Goal: Task Accomplishment & Management: Manage account settings

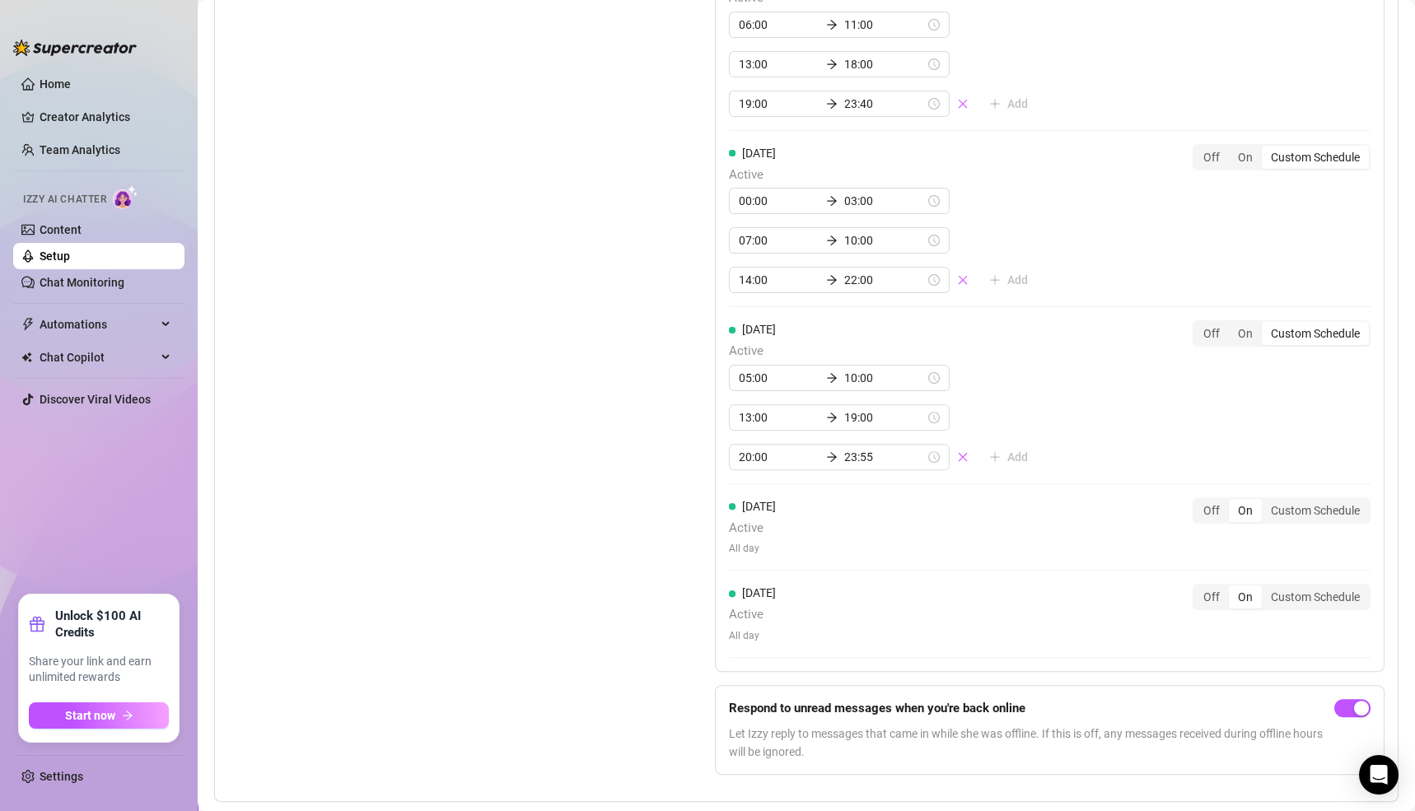
scroll to position [1841, 0]
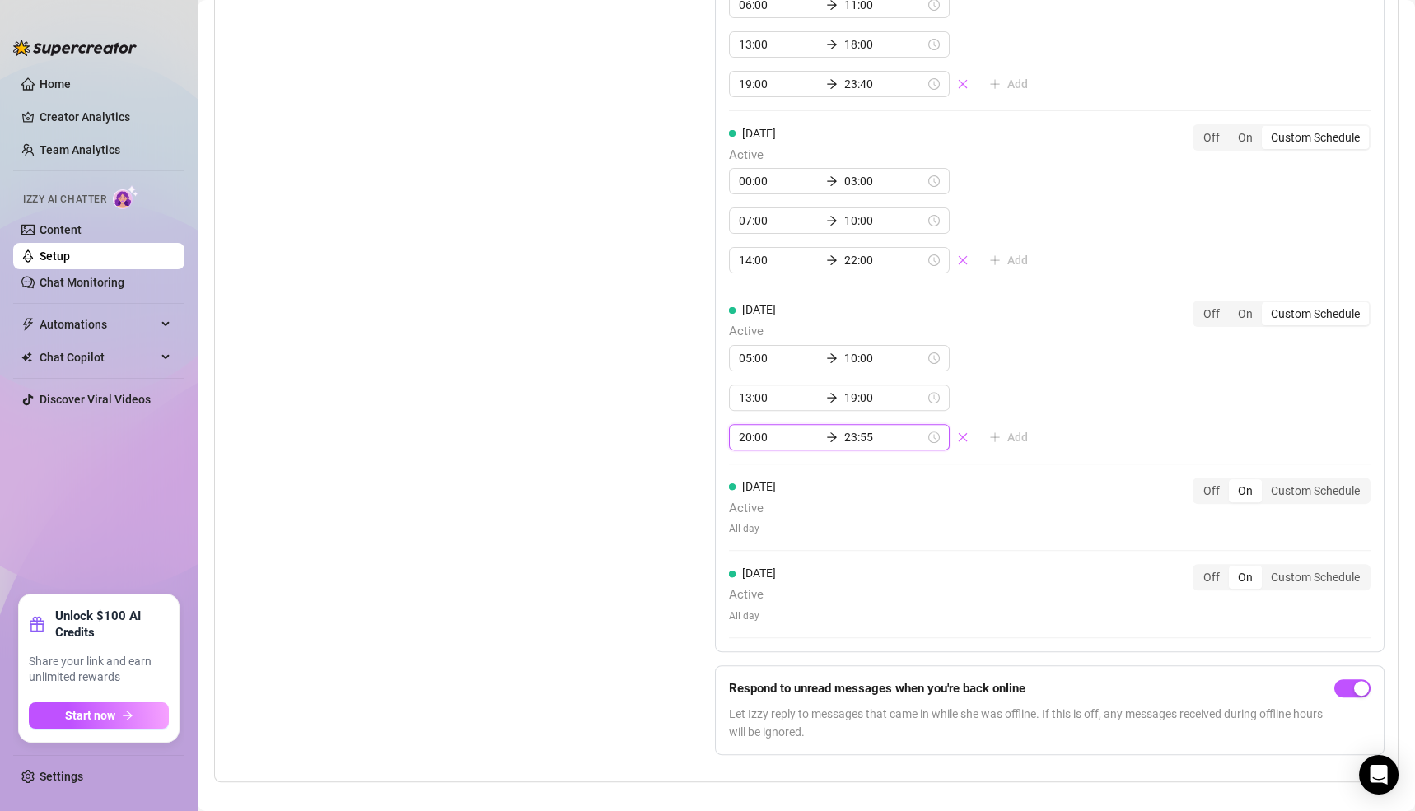
click at [858, 428] on input "23:55" at bounding box center [884, 437] width 81 height 18
click at [747, 477] on div "20" at bounding box center [746, 473] width 40 height 23
click at [794, 470] on div "00" at bounding box center [793, 469] width 40 height 23
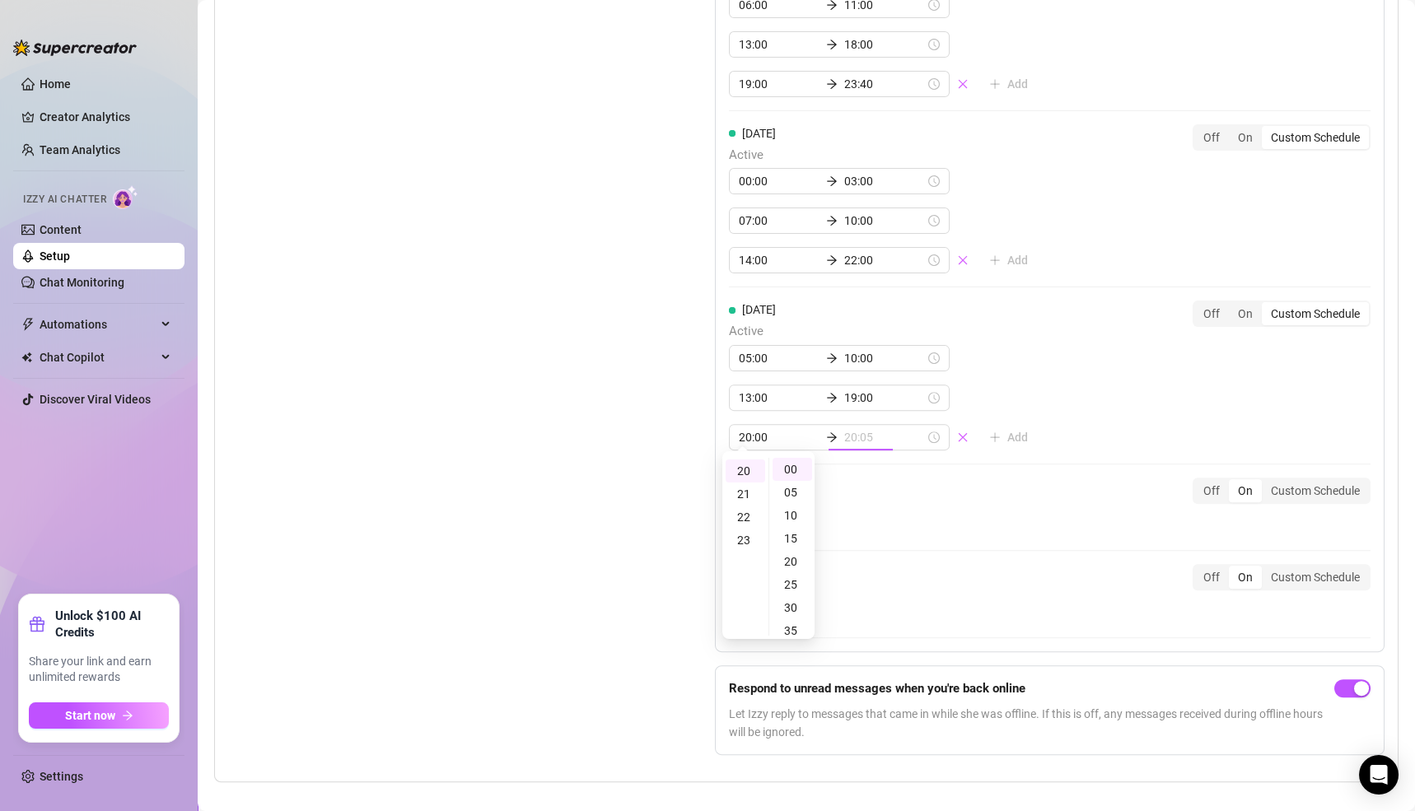
type input "20:00"
click at [1060, 435] on div "Friday Active 05:00 10:00 13:00 19:00 20:00 20:00 Add Off On Custom Schedule" at bounding box center [1050, 376] width 642 height 150
click at [1059, 420] on div "Friday Active 05:00 10:00 13:00 19:00 20:00 20:00 Add Off On Custom Schedule" at bounding box center [1050, 376] width 642 height 150
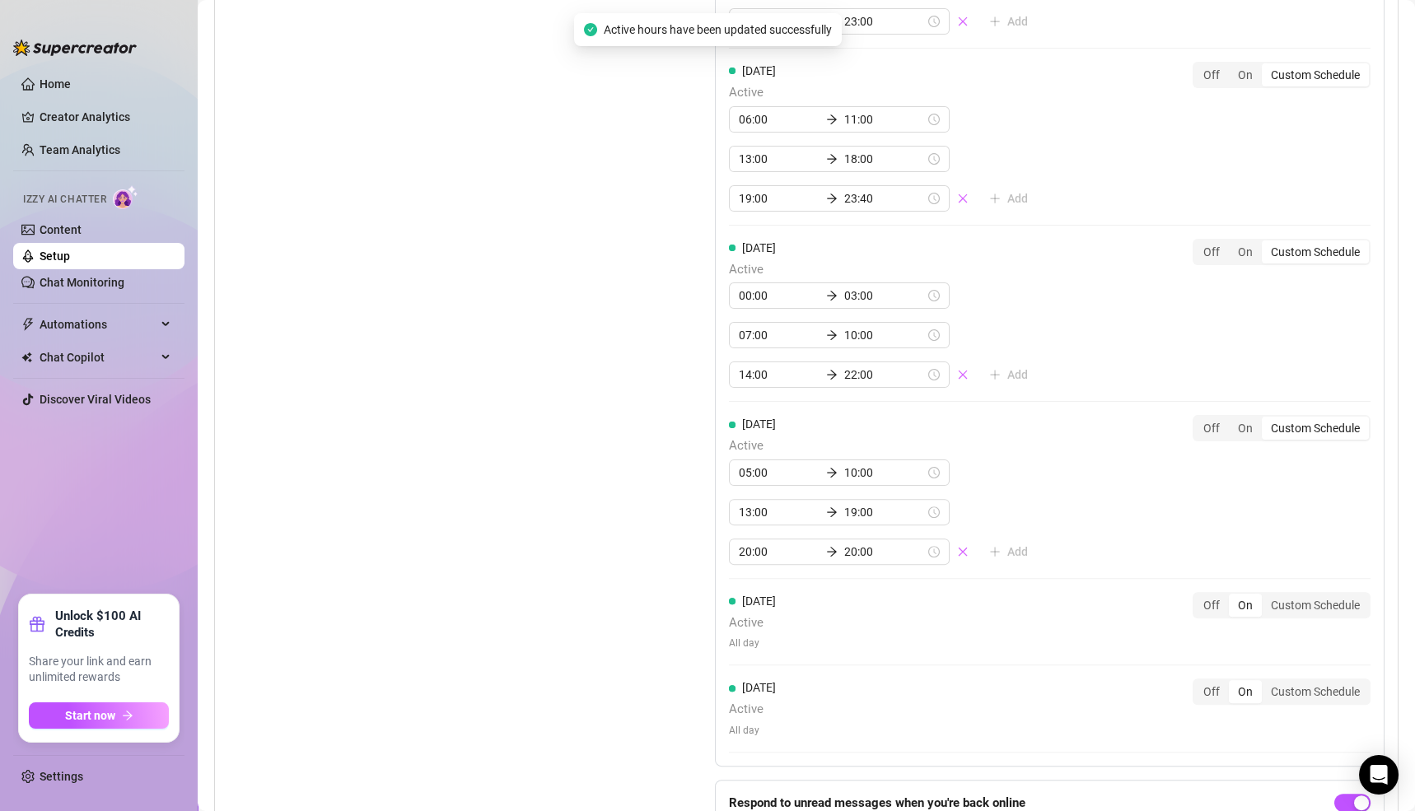
scroll to position [1841, 0]
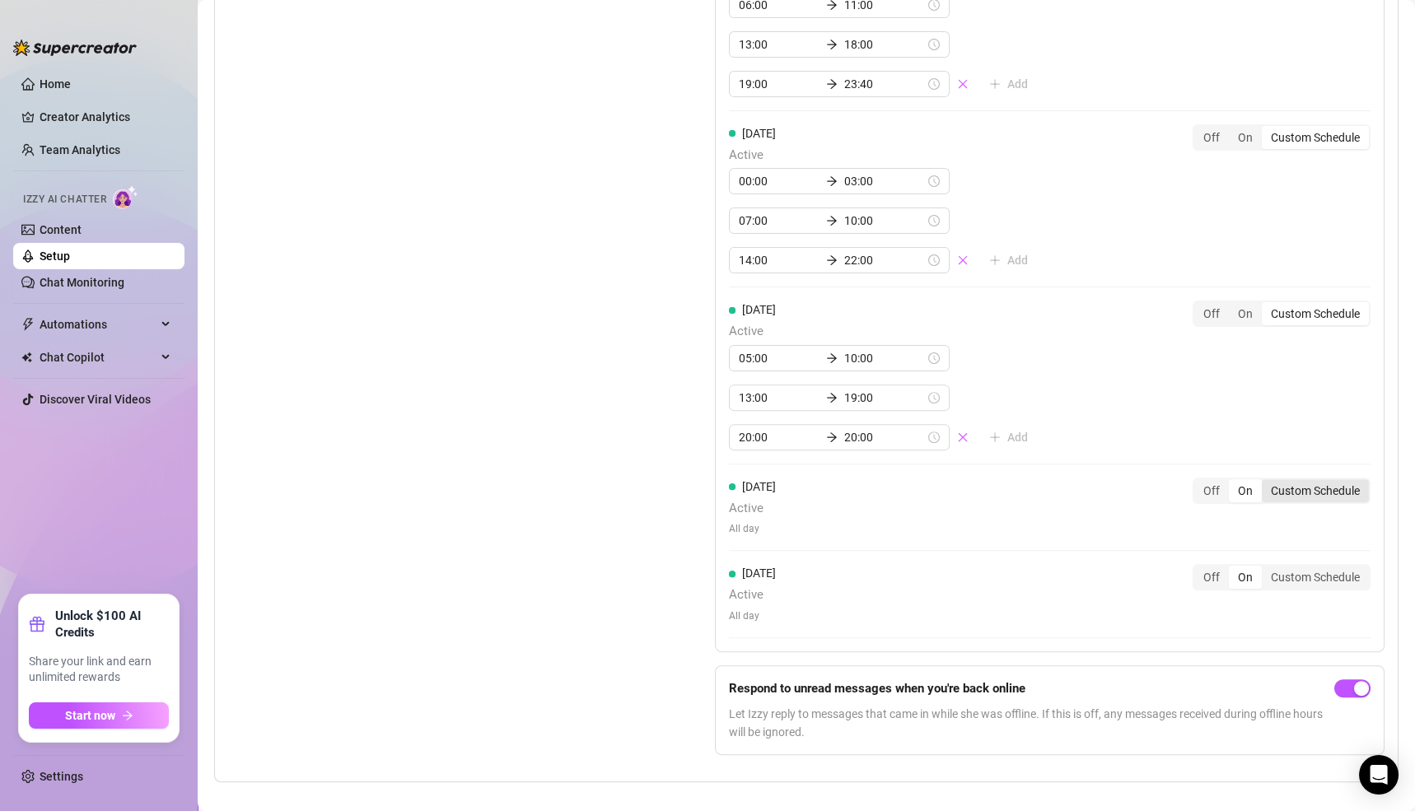
click at [1290, 482] on div "Custom Schedule" at bounding box center [1315, 490] width 107 height 23
click at [1266, 482] on input "Custom Schedule" at bounding box center [1266, 482] width 0 height 0
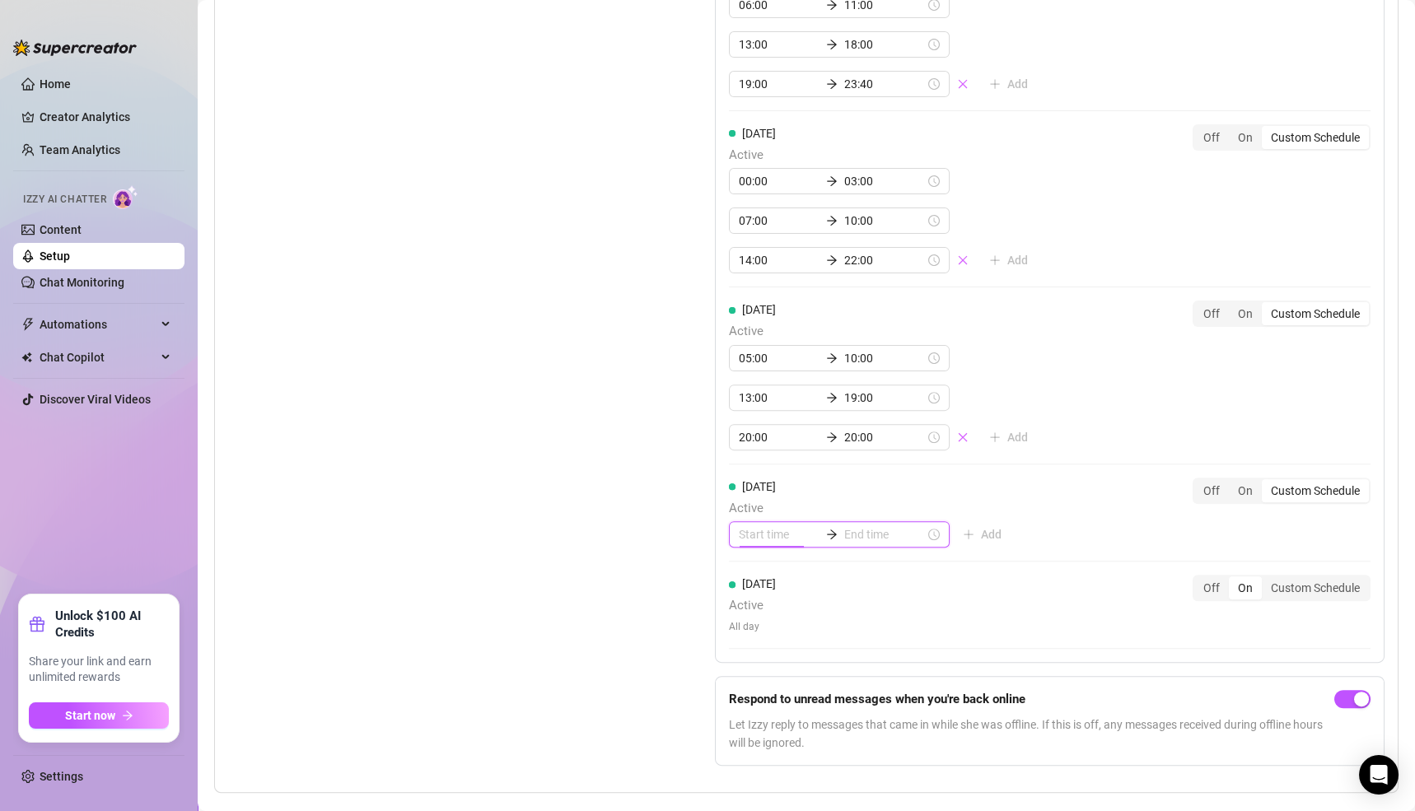
click at [748, 526] on input at bounding box center [779, 535] width 81 height 18
type input "23:00"
click at [745, 643] on div "22" at bounding box center [746, 644] width 40 height 23
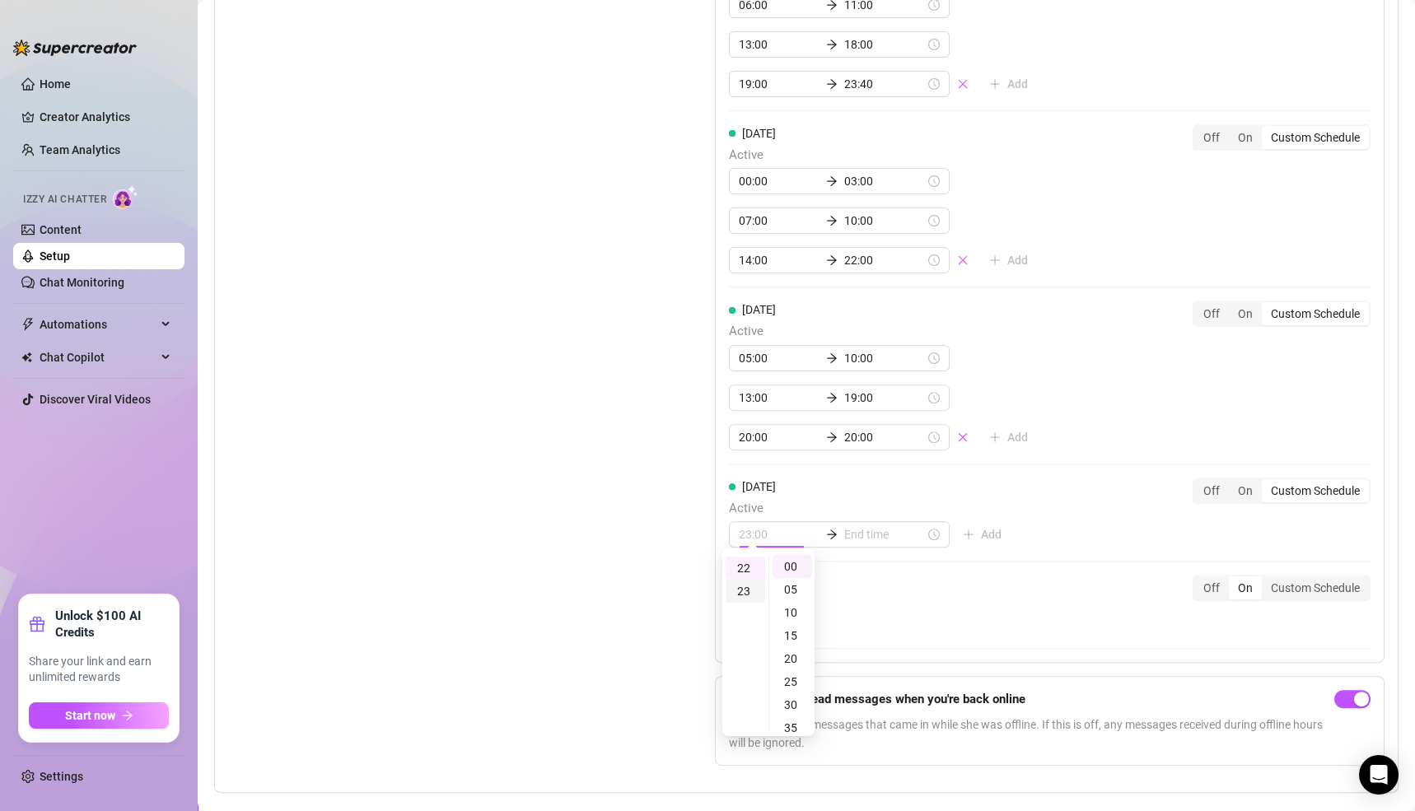
click at [745, 581] on div "23" at bounding box center [746, 591] width 40 height 23
type input "23:00"
click at [792, 566] on div "00" at bounding box center [793, 566] width 40 height 23
click at [852, 526] on input at bounding box center [884, 535] width 81 height 18
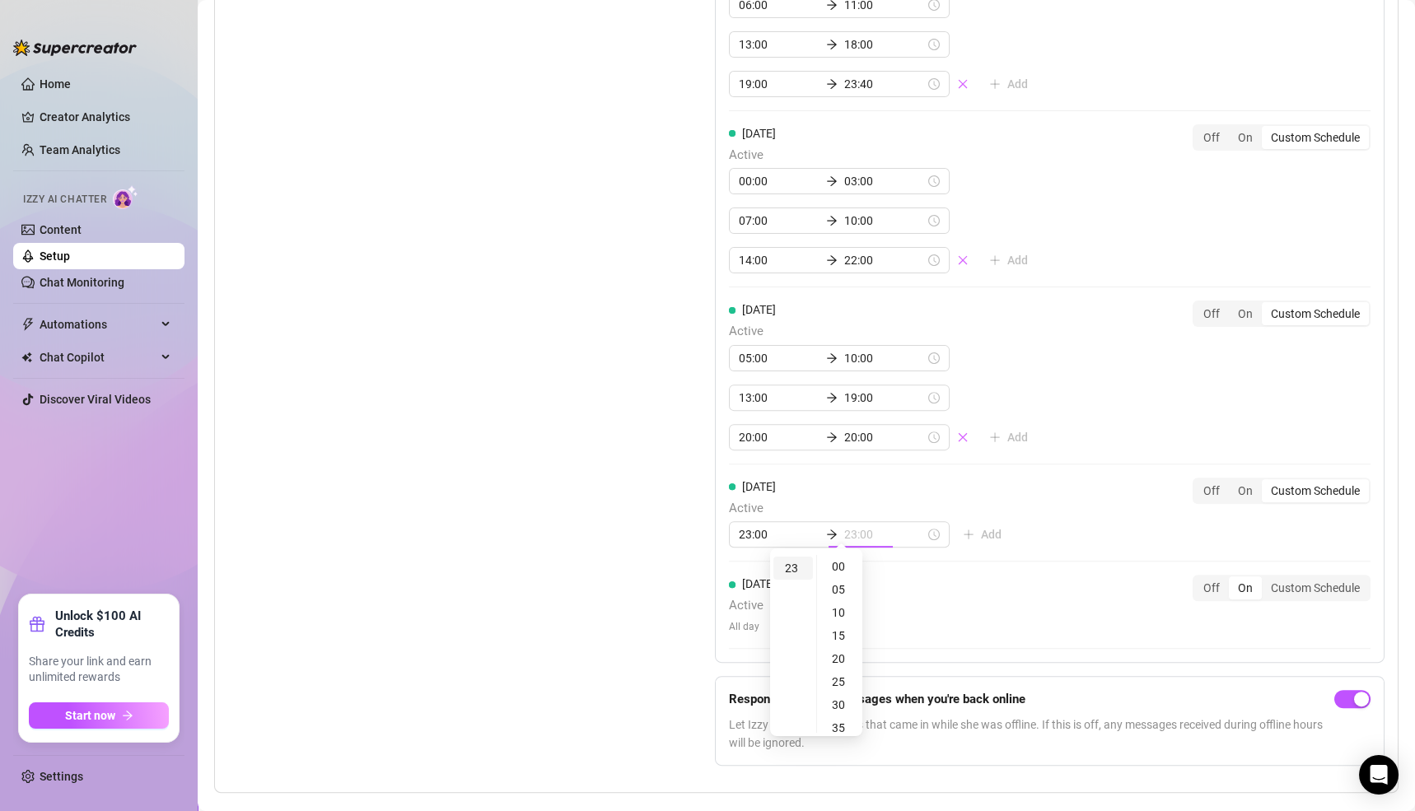
click at [802, 559] on div "23" at bounding box center [794, 568] width 40 height 23
type input "23:55"
drag, startPoint x: 845, startPoint y: 559, endPoint x: 872, endPoint y: 559, distance: 27.2
click at [844, 559] on div "55" at bounding box center [840, 567] width 40 height 23
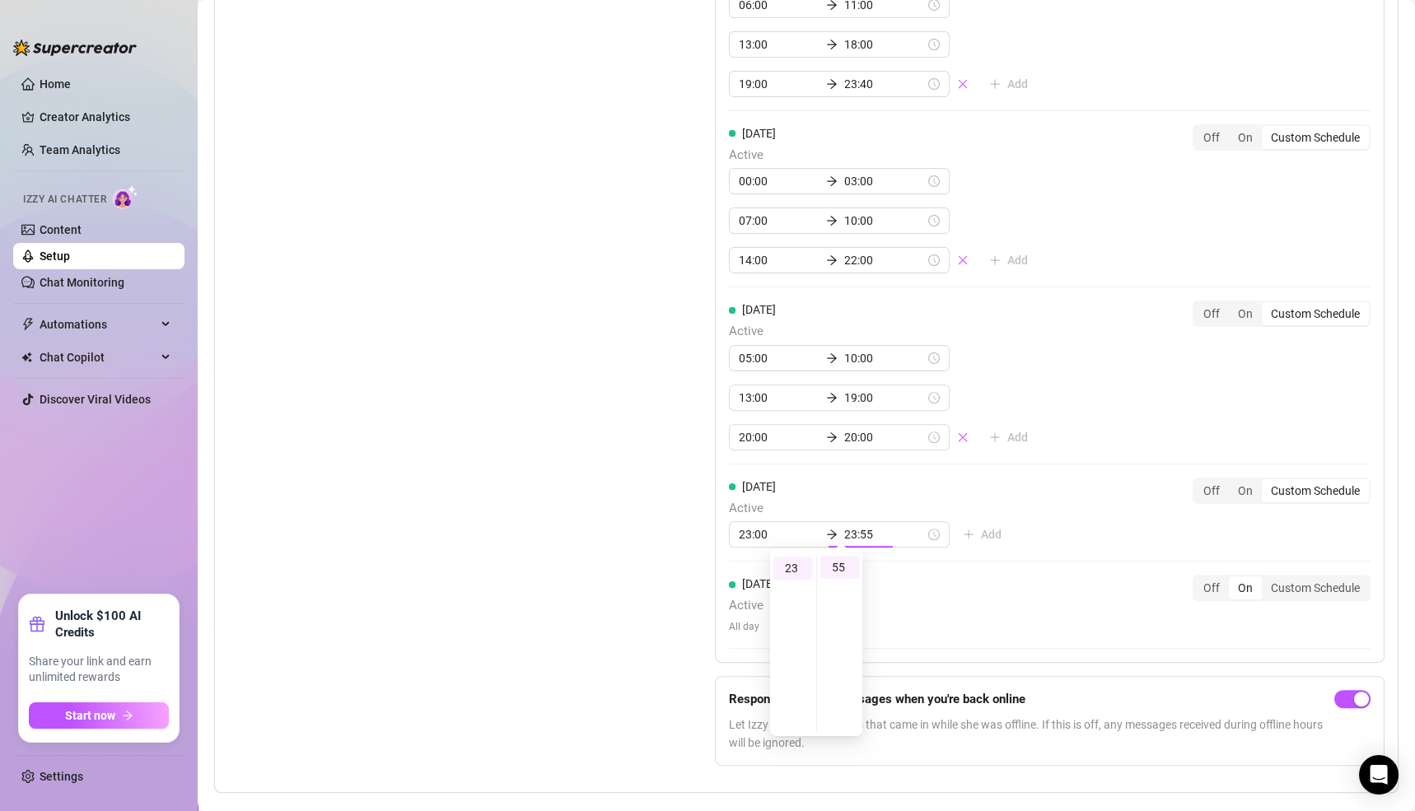
click at [1087, 523] on div "Saturday Active 23:00 23:55 Add Off On Custom Schedule" at bounding box center [1050, 520] width 642 height 85
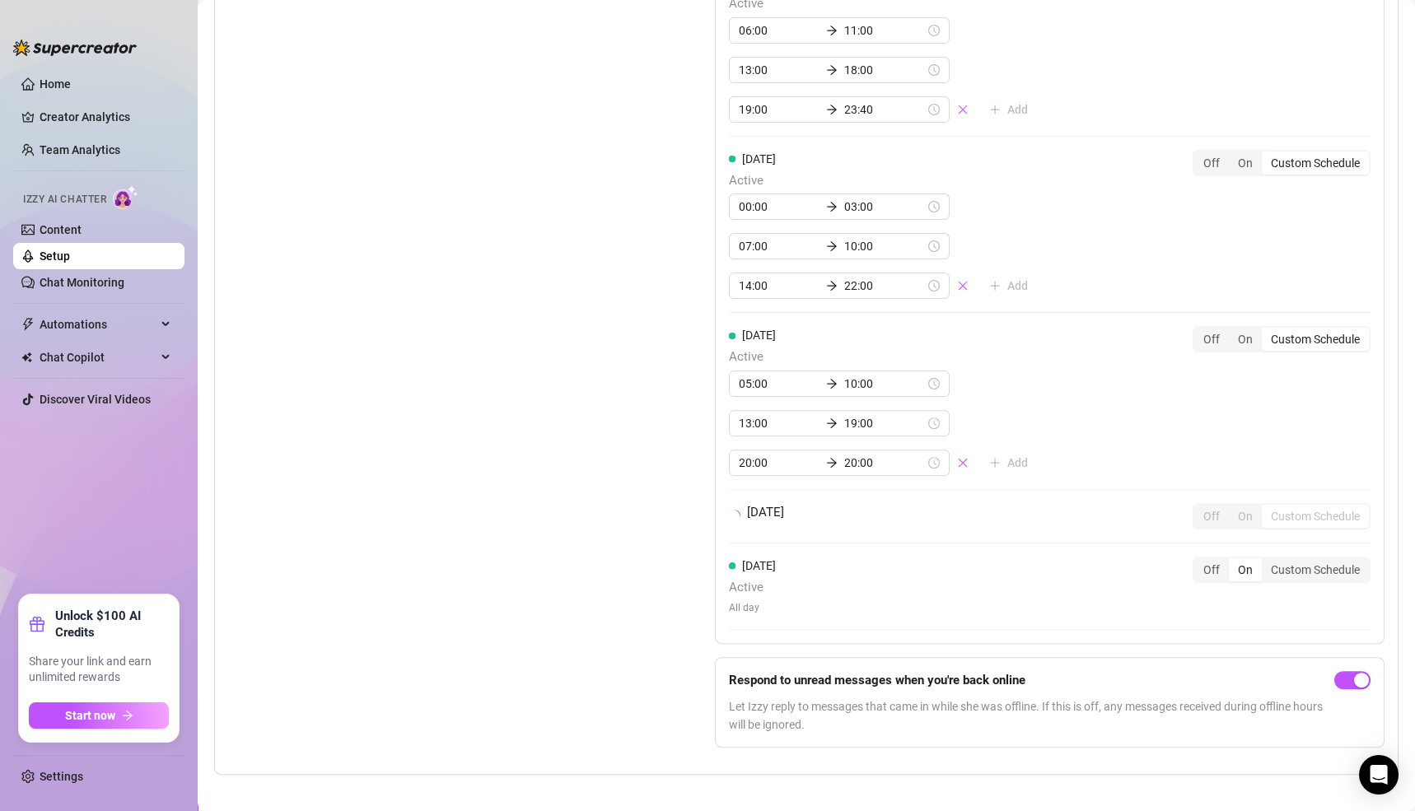
scroll to position [1841, 0]
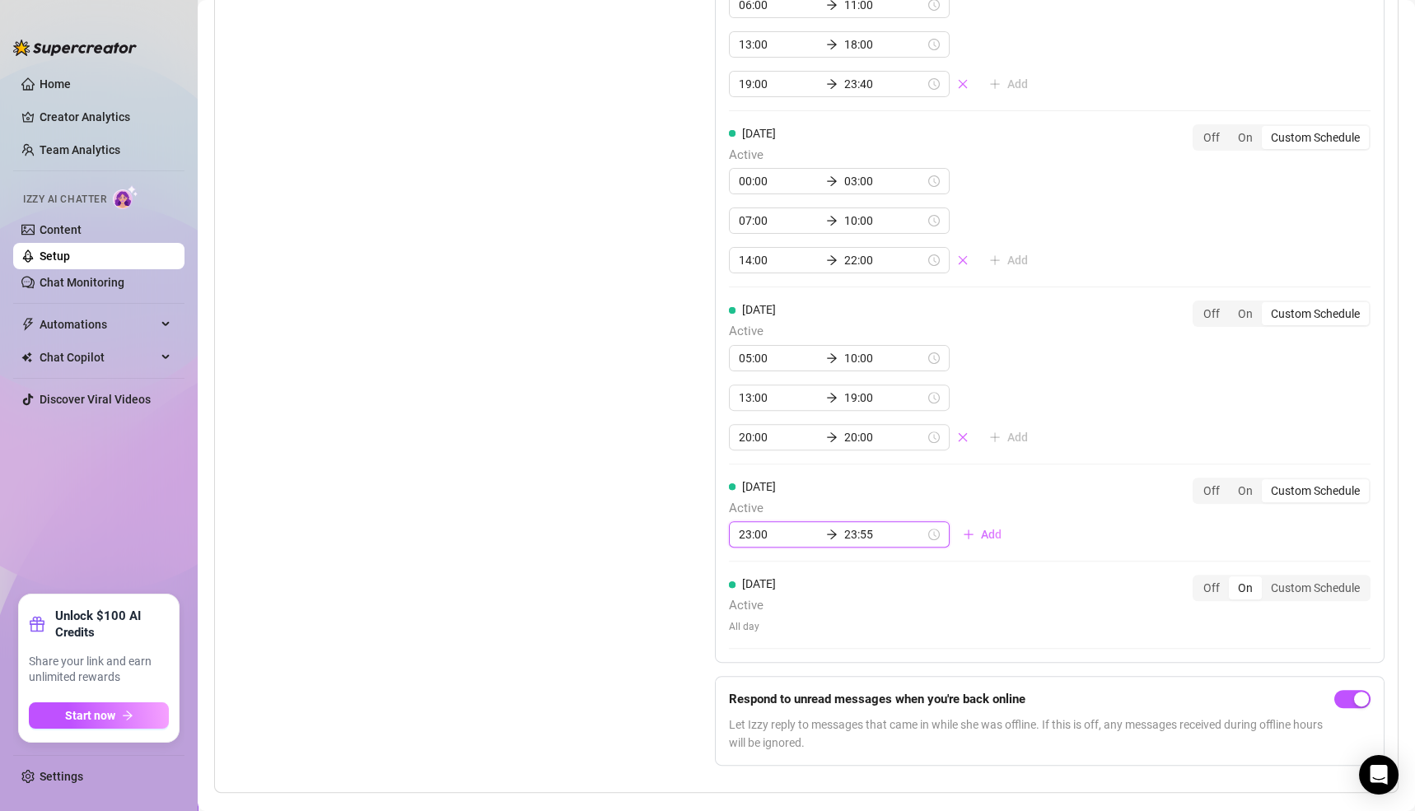
click at [769, 526] on input "23:00" at bounding box center [779, 535] width 81 height 18
type input "00:00"
click at [749, 567] on div "00" at bounding box center [746, 566] width 40 height 23
click at [1054, 537] on div "Saturday Active 00:00 23:55 Add Off On Custom Schedule" at bounding box center [1050, 520] width 642 height 85
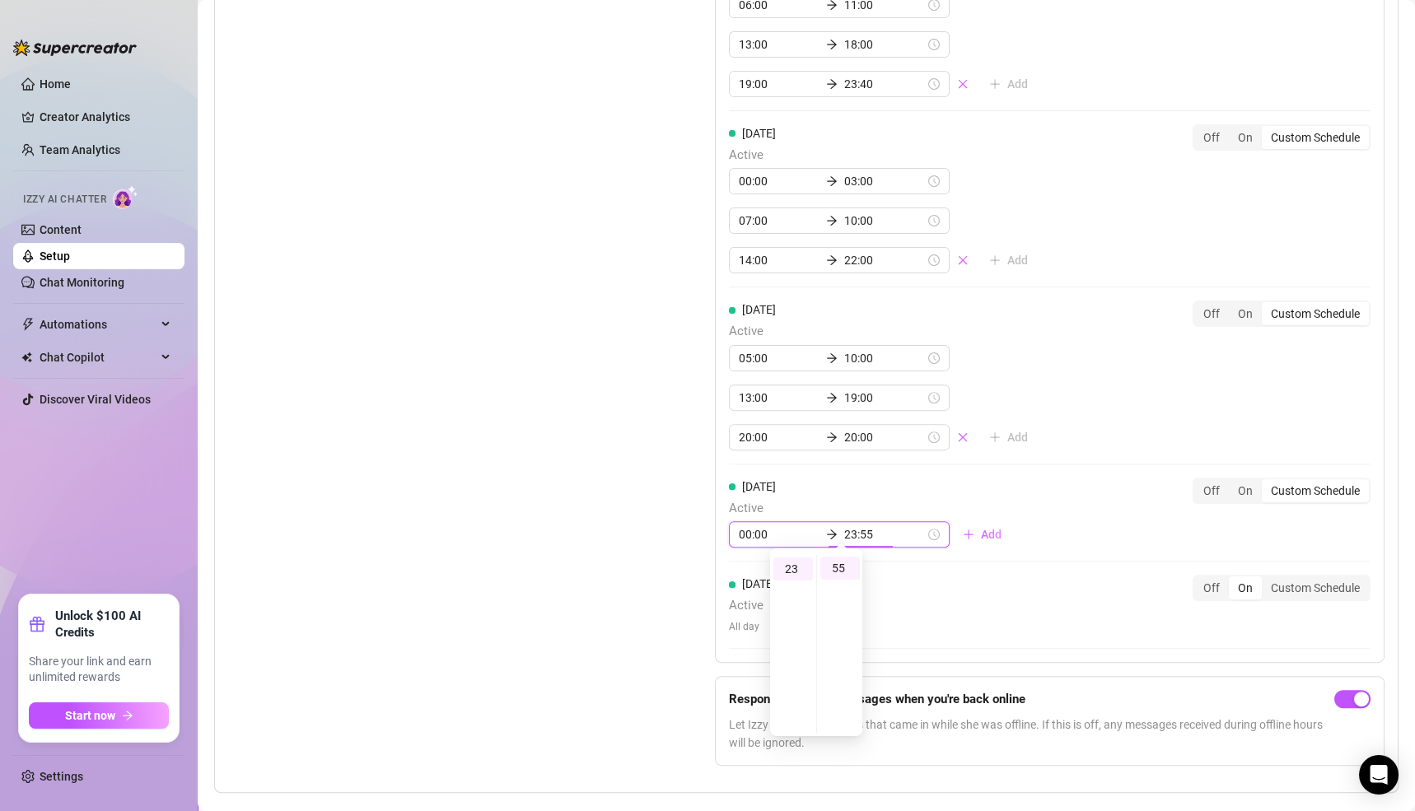
scroll to position [529, 0]
click at [1062, 532] on div "Monday Active 06:00 11:00 13:00 18:00 19:30 23:55 Add Off On Custom Schedule Tu…" at bounding box center [1050, 121] width 670 height 1083
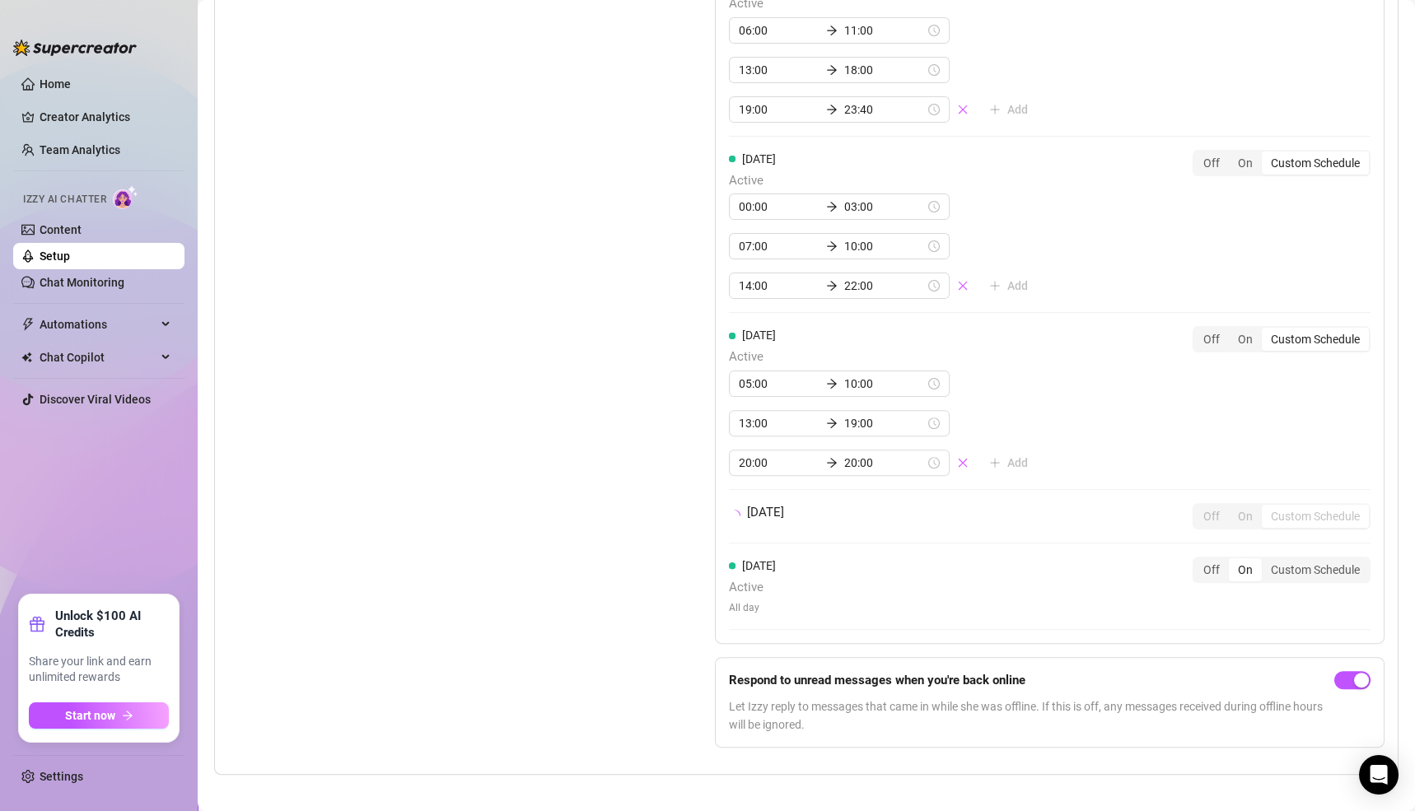
scroll to position [1841, 0]
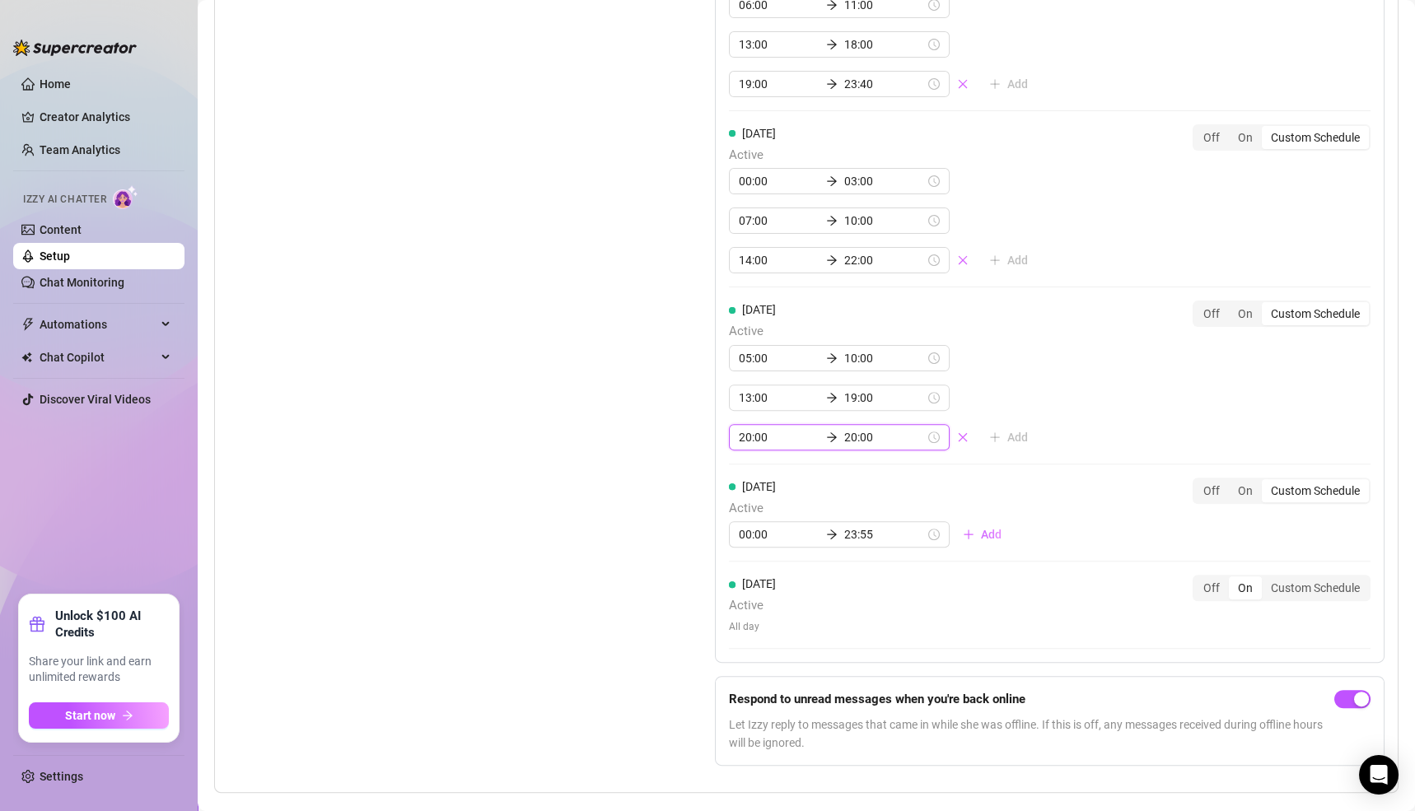
click at [844, 428] on input "20:00" at bounding box center [884, 437] width 81 height 18
click at [750, 513] on div "22" at bounding box center [746, 517] width 40 height 23
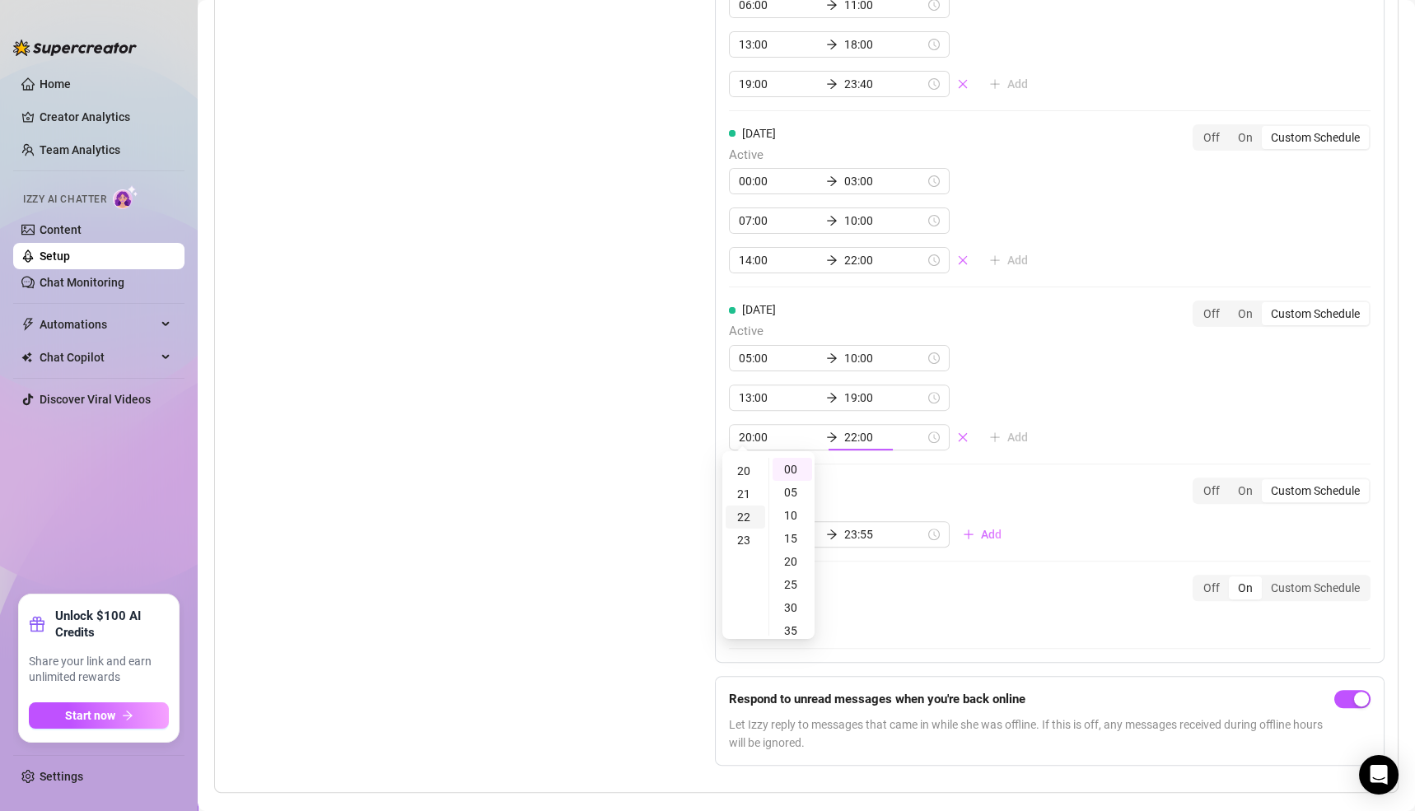
scroll to position [506, 0]
type input "22:00"
click at [787, 471] on div "00" at bounding box center [793, 469] width 40 height 23
click at [1114, 423] on div "Friday Active 05:00 10:00 13:00 19:00 20:00 22:00 Add Off On Custom Schedule" at bounding box center [1050, 376] width 642 height 150
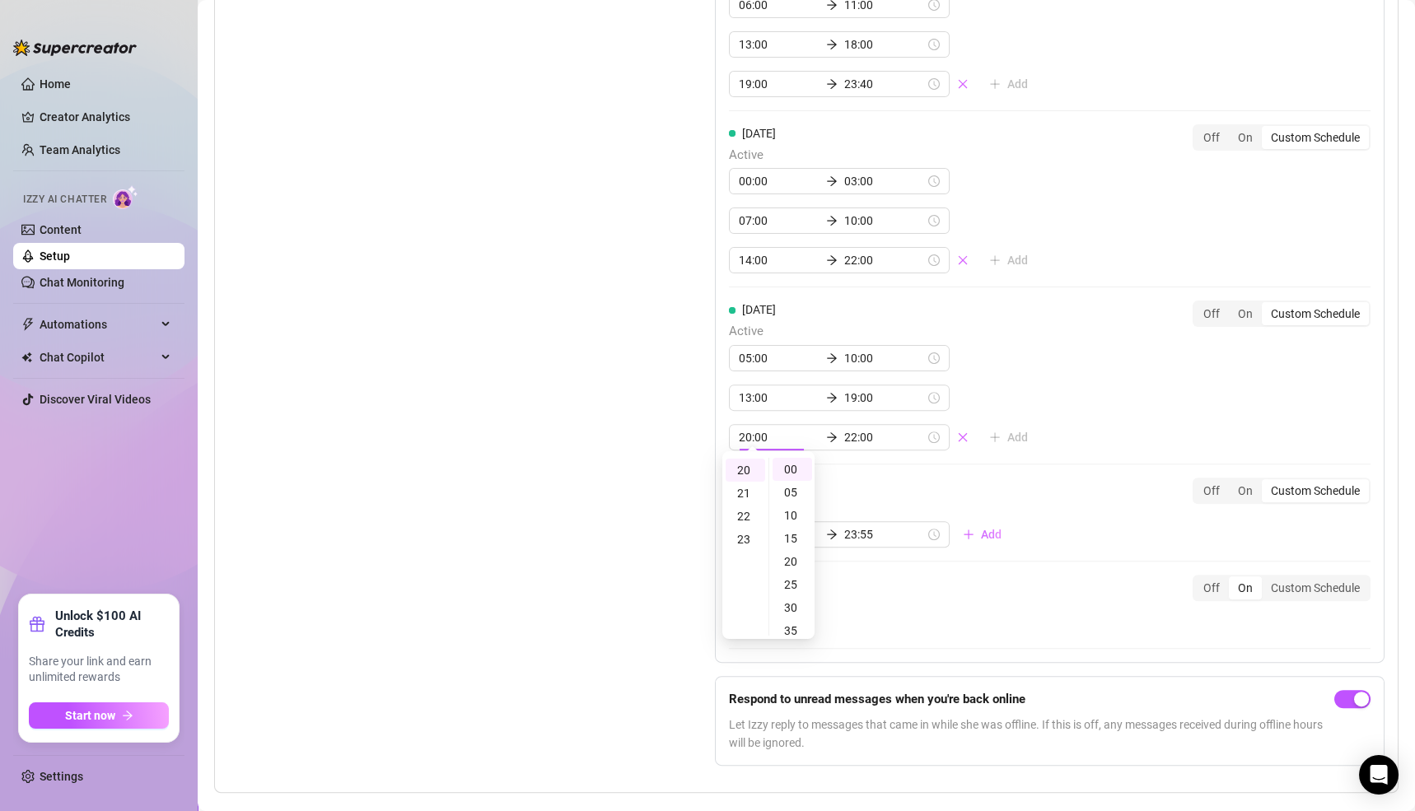
click at [1112, 432] on div "Friday Active 05:00 10:00 13:00 19:00 20:00 22:00 Add Off On Custom Schedule" at bounding box center [1050, 383] width 642 height 164
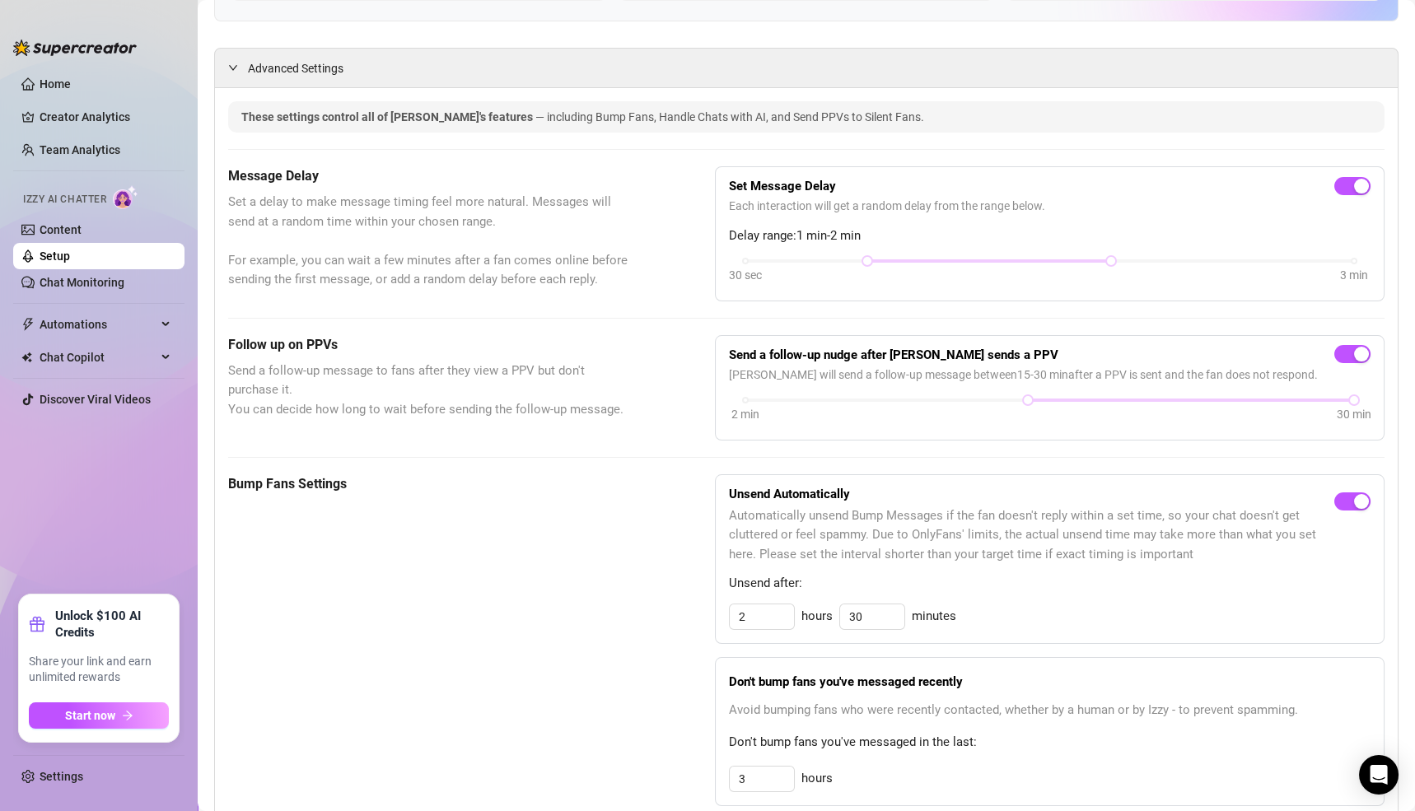
scroll to position [715, 0]
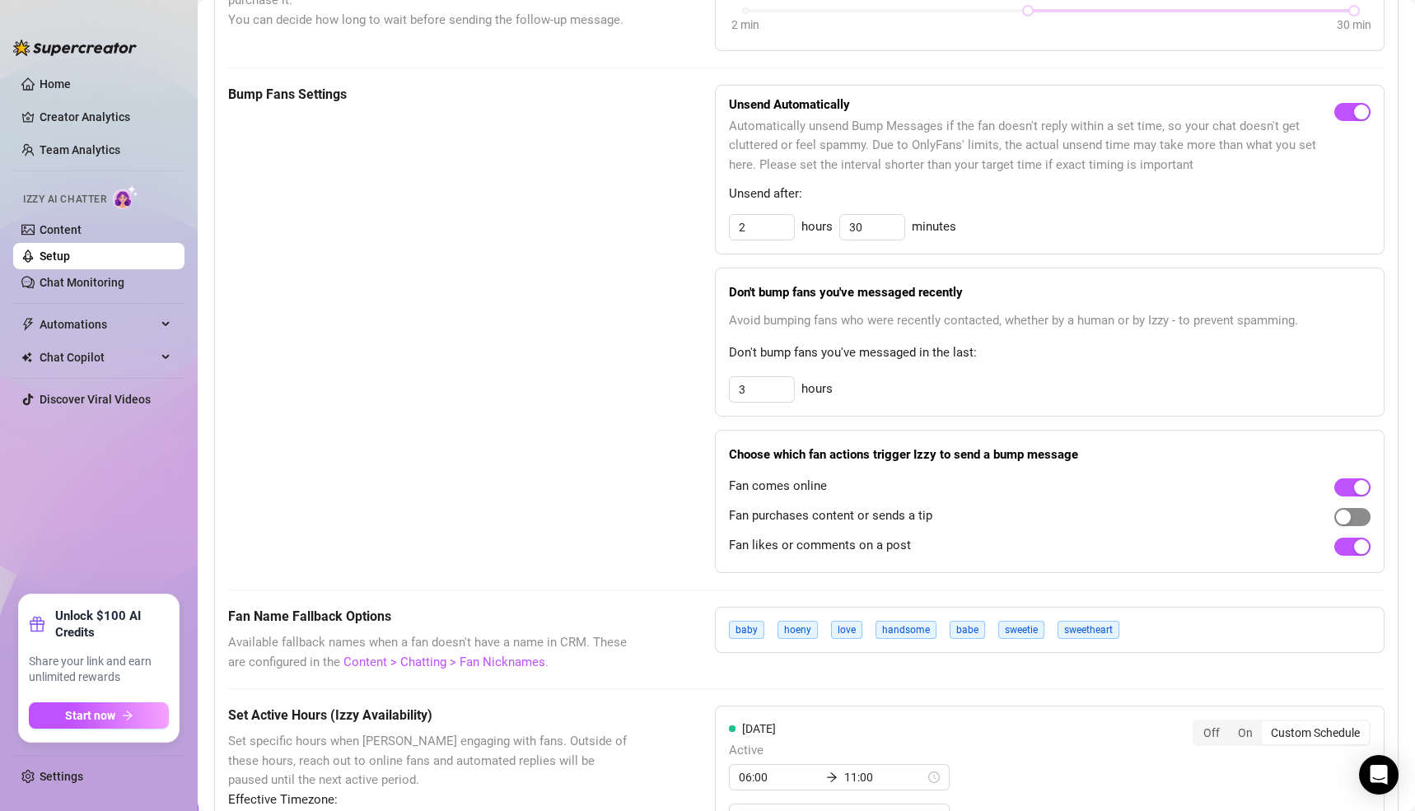
click at [1336, 516] on div "button" at bounding box center [1343, 517] width 15 height 15
